Goal: Task Accomplishment & Management: Manage account settings

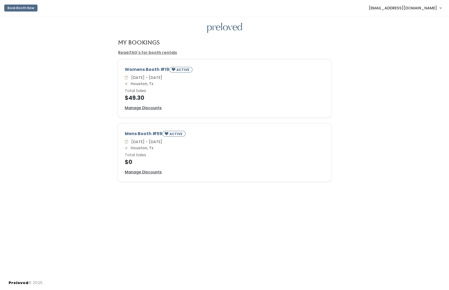
drag, startPoint x: 132, startPoint y: 161, endPoint x: 123, endPoint y: 161, distance: 8.8
click at [123, 161] on div "Mens Booth #59 ACTIVE [DATE] - [DATE] [GEOGRAPHIC_DATA], Tx Total Sales $0 Mana…" at bounding box center [224, 152] width 212 height 57
click at [103, 155] on div "Mens Booth #59 ACTIVE Sat. Aug 23 - Fri. Aug 29 Houston, Tx Total Sales $0 Mana…" at bounding box center [224, 156] width 438 height 64
click at [257, 284] on div "Preloved © 2025" at bounding box center [224, 283] width 449 height 14
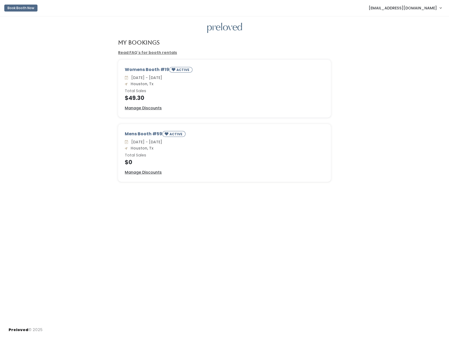
click at [268, 271] on div "My Bookings Read FAQ's for booth rentals Womens Booth #19 ACTIVE Sat. Aug 23 - …" at bounding box center [224, 169] width 449 height 306
click at [151, 173] on u "Manage Discounts" at bounding box center [143, 171] width 37 height 5
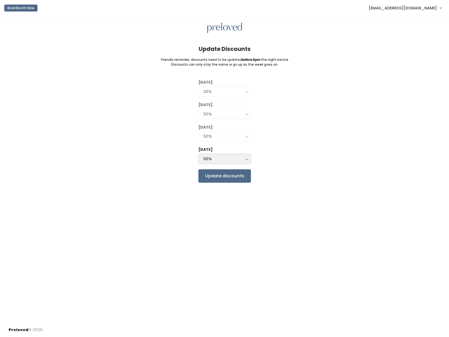
click at [217, 160] on div "50%" at bounding box center [224, 159] width 42 height 6
click at [206, 199] on span "75%" at bounding box center [208, 200] width 8 height 6
select select "75%"
click at [167, 177] on div "Tuesday 0% 25% 50% 75% 90% 25% Wednesday 0% 25% 50% 75% 90% 50% Thursday 0% 25%…" at bounding box center [225, 130] width 432 height 103
click at [221, 176] on input "Update discounts" at bounding box center [224, 175] width 52 height 13
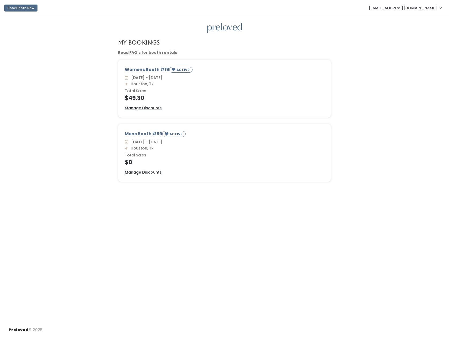
click at [141, 175] on div "Mens Booth #59 ACTIVE [DATE] - [DATE] [GEOGRAPHIC_DATA], Tx Total Sales $0 Mana…" at bounding box center [224, 152] width 212 height 57
click at [155, 172] on u "Manage Discounts" at bounding box center [143, 171] width 37 height 5
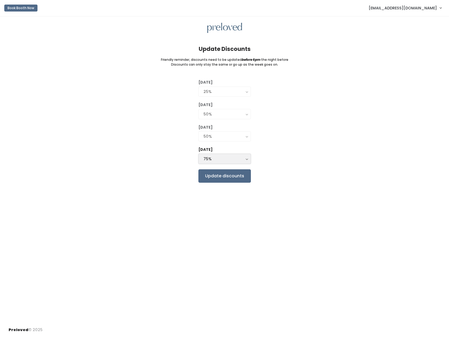
click at [214, 160] on div "75%" at bounding box center [224, 159] width 42 height 6
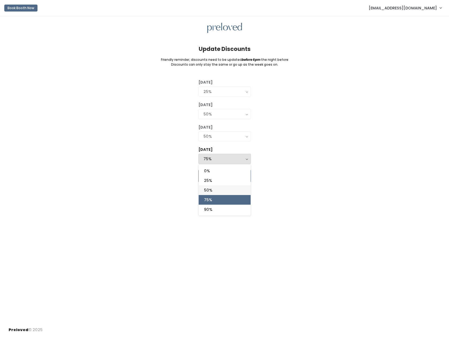
click at [209, 189] on span "50%" at bounding box center [208, 190] width 8 height 6
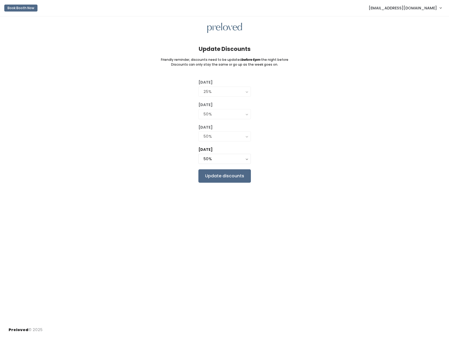
click at [169, 170] on div "Tuesday 0% 25% 50% 75% 90% 25% Wednesday 0% 25% 50% 75% 90% 50% Thursday 0% 25%…" at bounding box center [225, 130] width 432 height 103
click at [218, 158] on div "50%" at bounding box center [224, 159] width 42 height 6
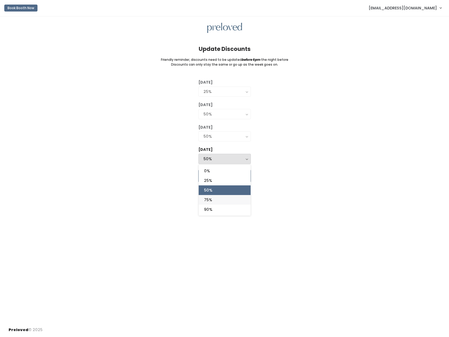
click at [211, 198] on span "75%" at bounding box center [208, 200] width 8 height 6
select select "75%"
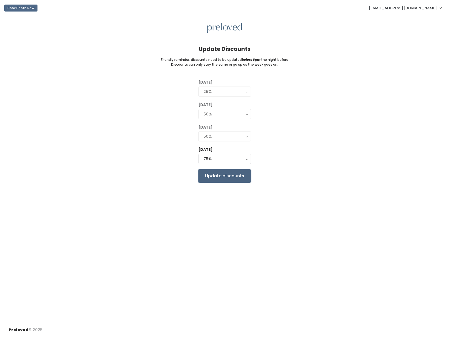
click at [215, 174] on input "Update discounts" at bounding box center [224, 175] width 52 height 13
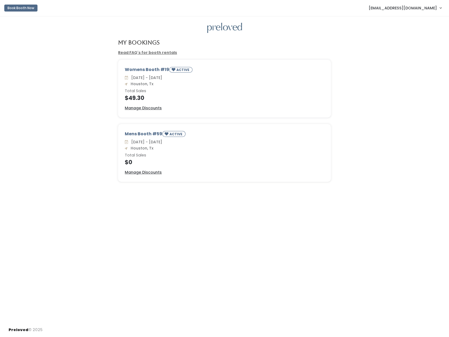
click at [81, 108] on div "Womens Booth #19 ACTIVE [DATE] - [DATE] [GEOGRAPHIC_DATA], Tx Total Sales $49.3…" at bounding box center [224, 92] width 438 height 64
